Goal: Navigation & Orientation: Find specific page/section

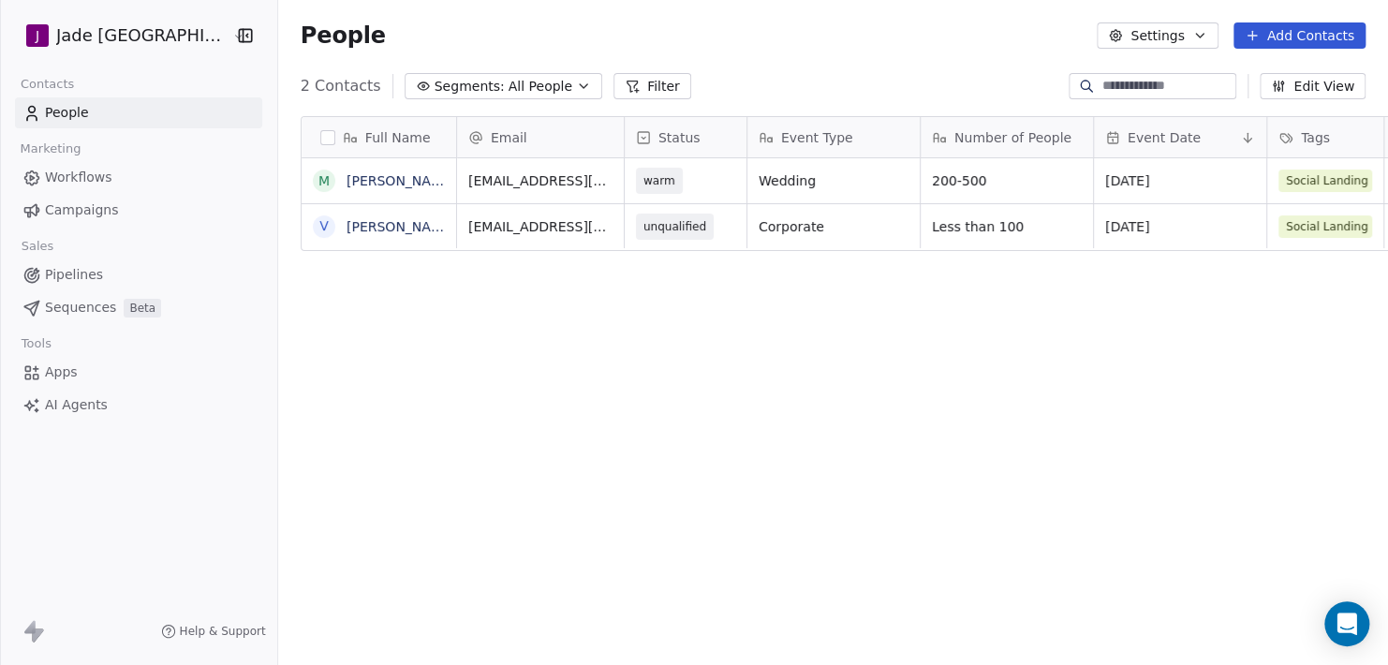
scroll to position [571, 1120]
click at [541, 369] on div "Full Name M Manuel Fernandes V Vitthal Jadhav Email Status Event Type Number of…" at bounding box center [833, 394] width 1110 height 586
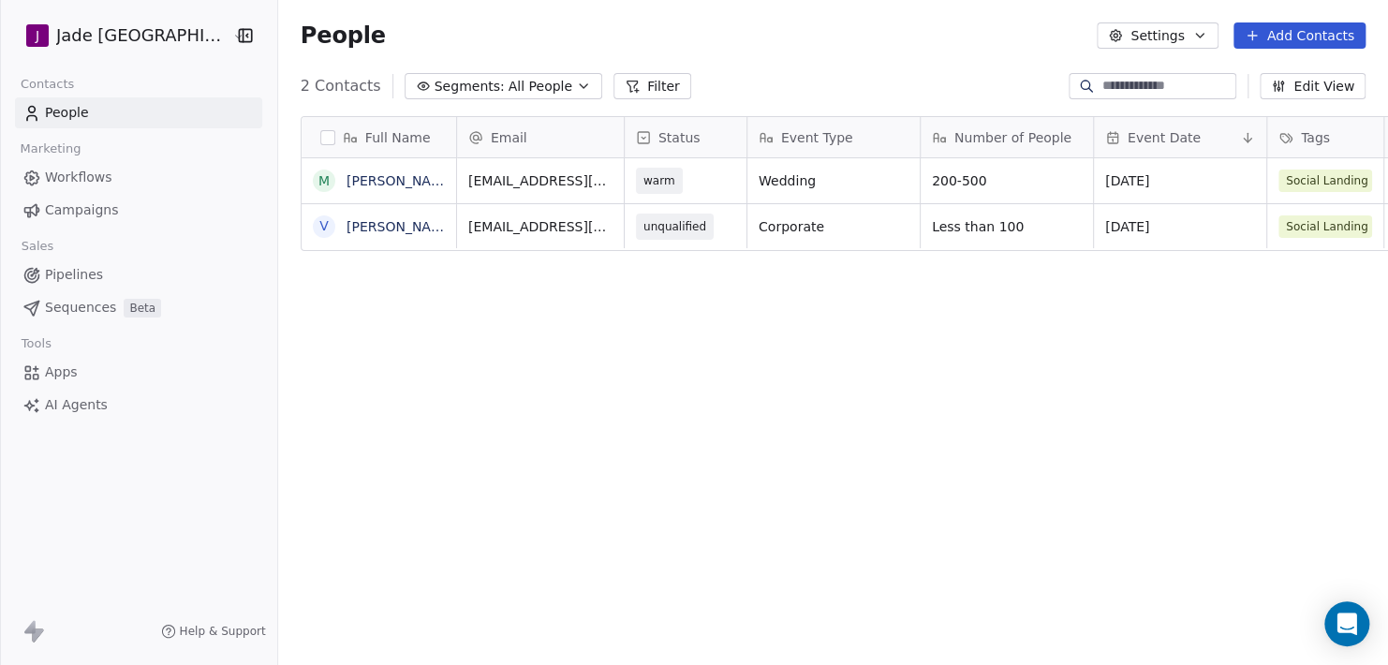
click at [150, 22] on html "[PERSON_NAME] Mumbai Contacts People Marketing Workflows Campaigns Sales Pipeli…" at bounding box center [694, 332] width 1388 height 665
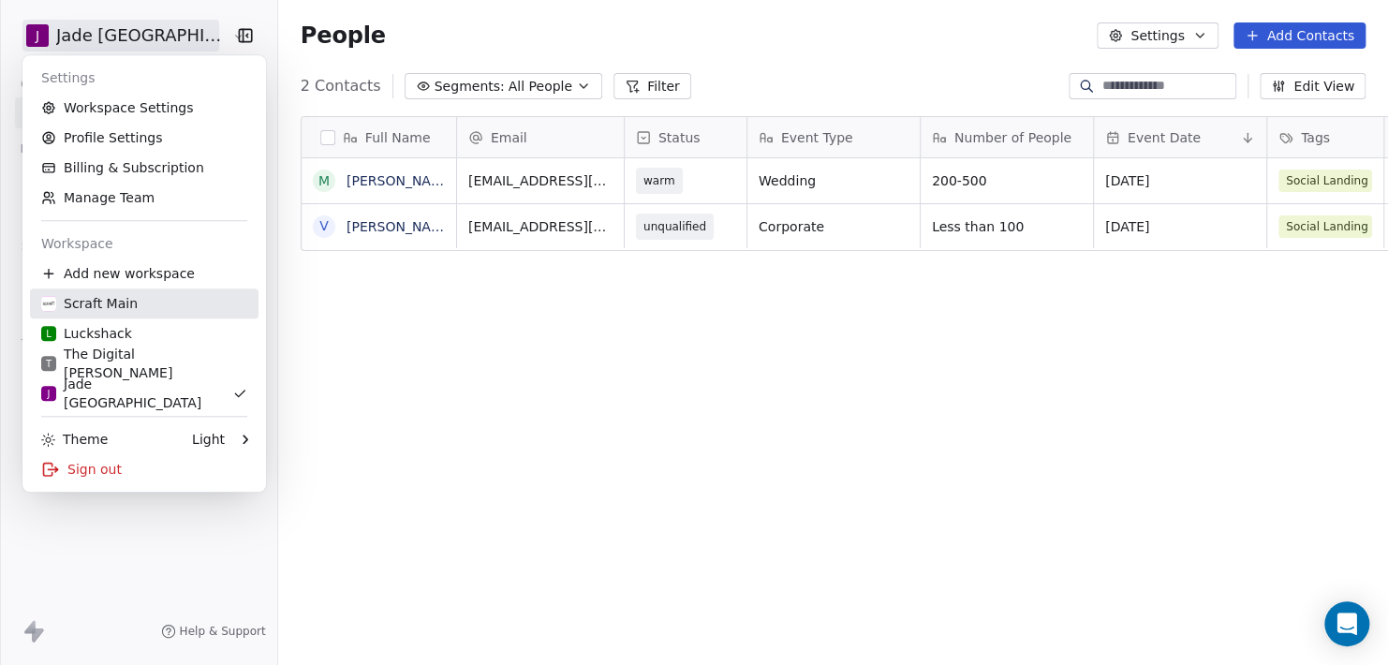
click at [126, 298] on div "Scraft Main" at bounding box center [89, 303] width 96 height 19
